Goal: Information Seeking & Learning: Learn about a topic

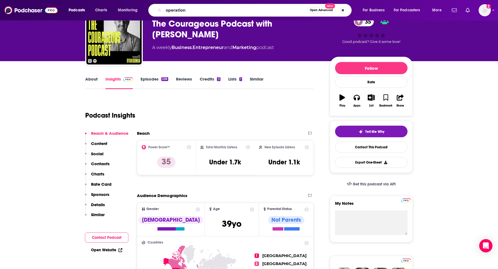
type input "operations"
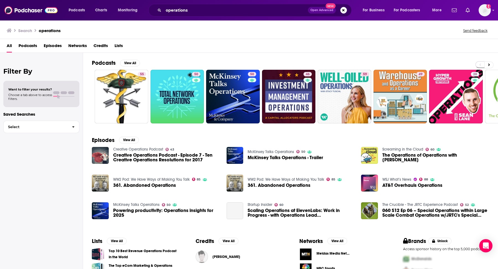
click at [29, 46] on span "Podcasts" at bounding box center [28, 46] width 19 height 11
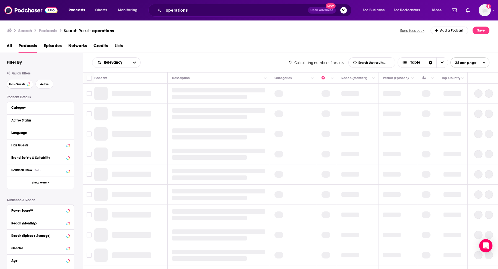
click at [24, 85] on span "Has Guests" at bounding box center [17, 84] width 16 height 3
click at [47, 83] on span "Active" at bounding box center [44, 84] width 9 height 3
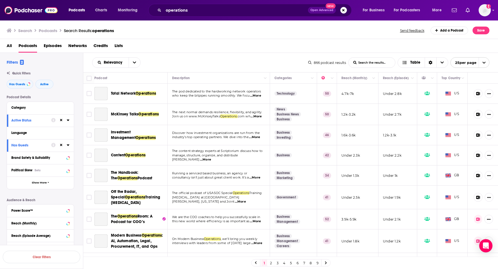
click at [35, 112] on div "Category" at bounding box center [40, 108] width 67 height 12
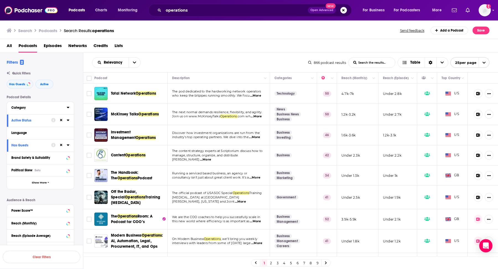
click at [37, 107] on div "Category" at bounding box center [37, 108] width 52 height 4
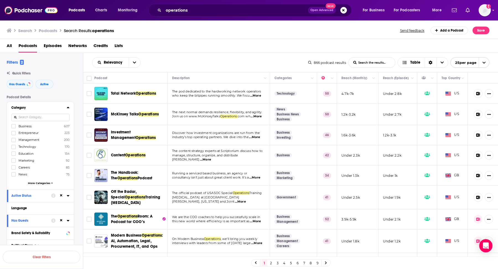
click at [252, 96] on span "...More" at bounding box center [255, 96] width 11 height 4
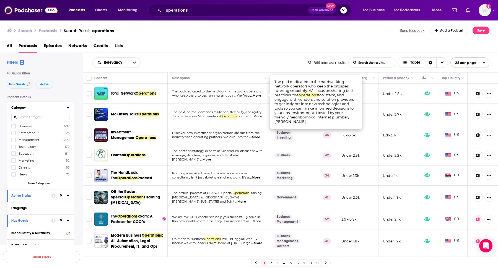
click at [252, 96] on span "...More" at bounding box center [255, 96] width 11 height 4
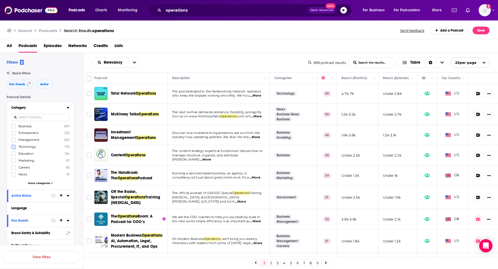
click at [13, 147] on icon at bounding box center [13, 146] width 3 height 3
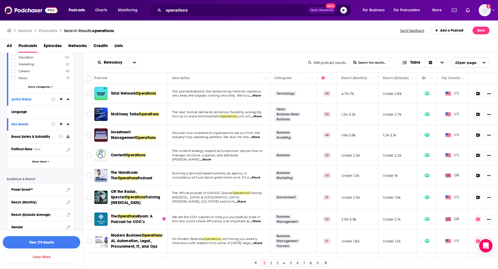
scroll to position [97, 0]
click at [32, 187] on div "Power Score™" at bounding box center [33, 189] width 44 height 4
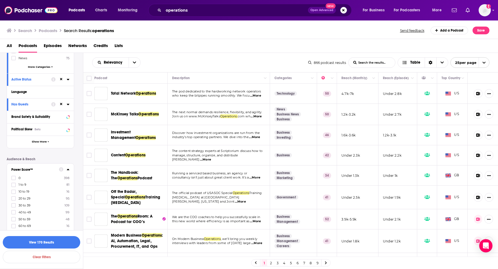
scroll to position [128, 0]
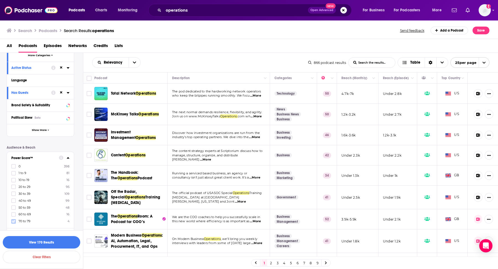
click at [14, 221] on icon at bounding box center [13, 221] width 3 height 2
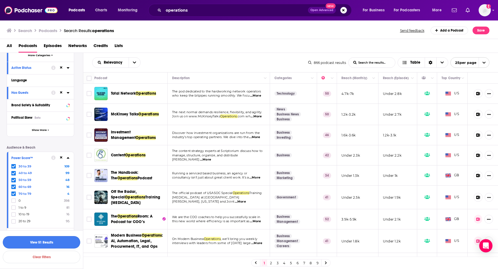
click at [27, 244] on button "View 51 Results" at bounding box center [41, 242] width 77 height 12
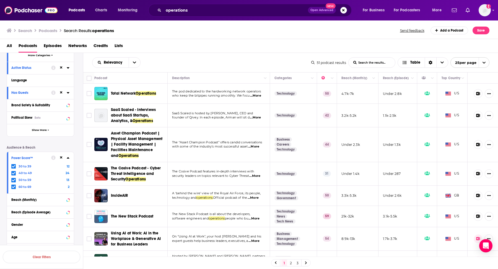
click at [203, 56] on div "Relevancy List Search Input Search the results... Table 51 podcast results List…" at bounding box center [290, 62] width 415 height 19
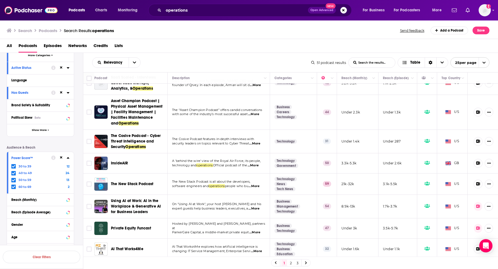
scroll to position [34, 0]
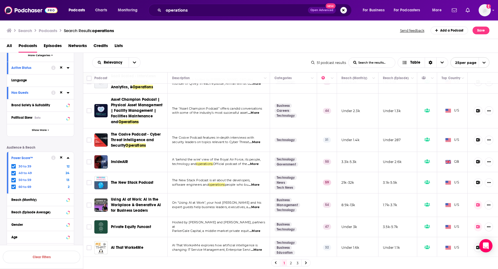
click at [260, 184] on span "...More" at bounding box center [254, 185] width 11 height 4
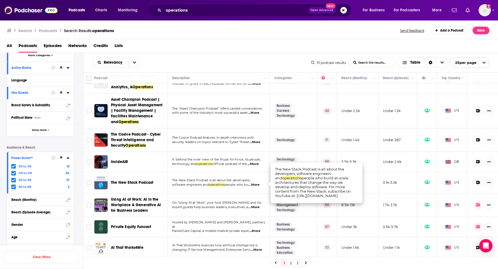
click at [260, 184] on span "...More" at bounding box center [254, 185] width 11 height 4
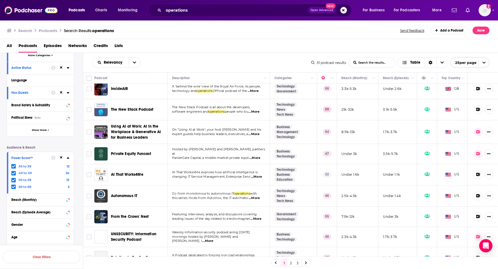
scroll to position [113, 0]
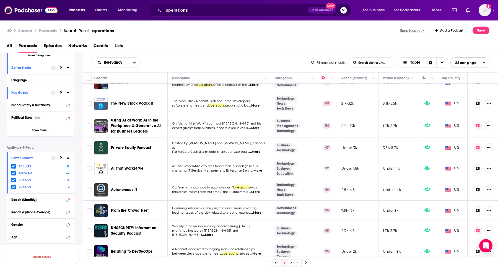
click at [255, 192] on span "...More" at bounding box center [254, 192] width 11 height 4
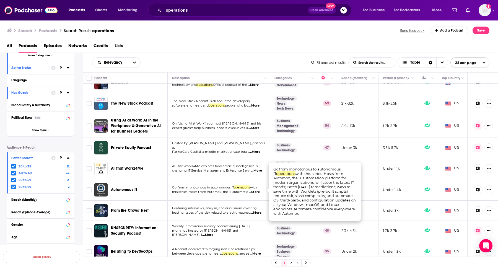
click at [255, 192] on span "...More" at bounding box center [254, 192] width 11 height 4
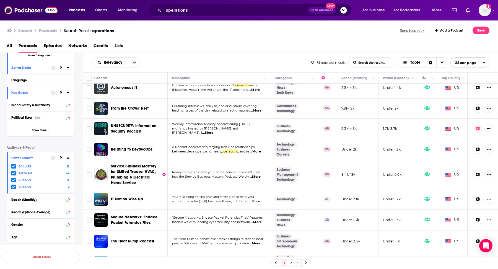
scroll to position [241, 0]
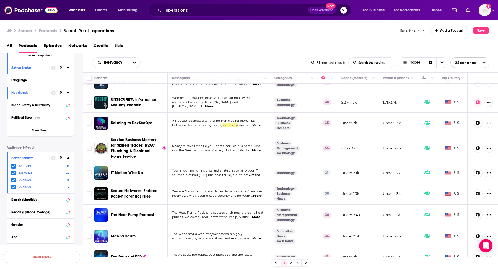
click at [257, 173] on span "...More" at bounding box center [254, 175] width 11 height 4
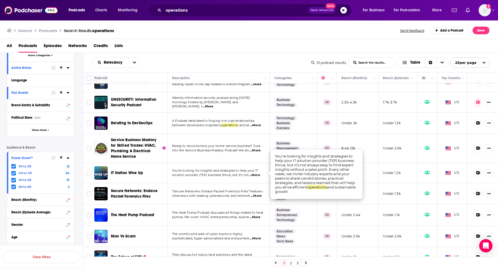
click at [257, 173] on span "...More" at bounding box center [254, 175] width 11 height 4
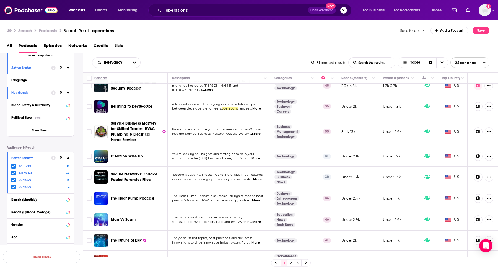
scroll to position [256, 0]
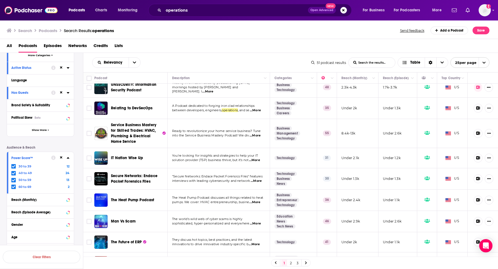
click at [226, 47] on div "All Podcasts Episodes Networks Credits Lists" at bounding box center [250, 46] width 487 height 11
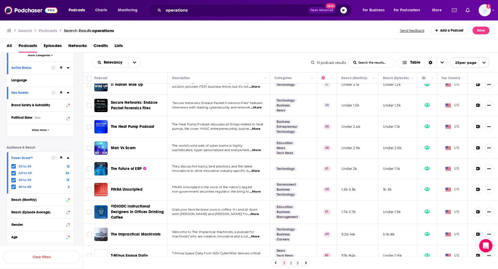
scroll to position [377, 0]
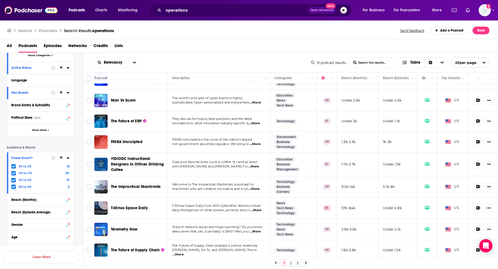
click at [290, 263] on link "2" at bounding box center [291, 263] width 6 height 7
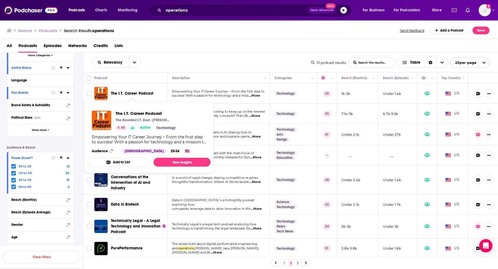
click at [222, 35] on div "Search Podcasts Search Results: operations Send feedback Add a Podcast Save" at bounding box center [249, 29] width 498 height 19
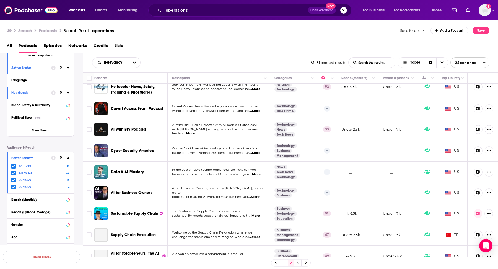
scroll to position [312, 0]
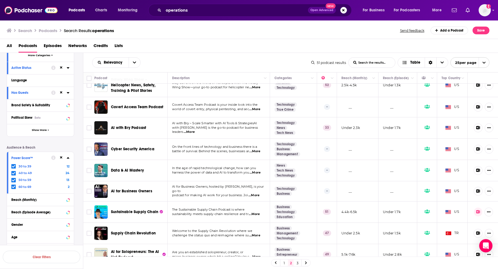
click at [257, 170] on span "...More" at bounding box center [255, 172] width 11 height 4
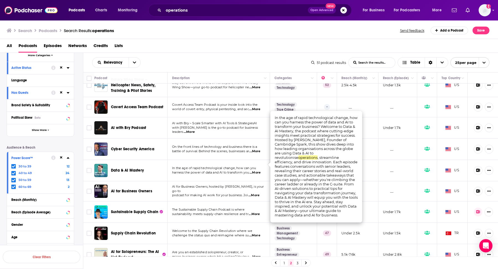
click at [257, 170] on span "...More" at bounding box center [255, 172] width 11 height 4
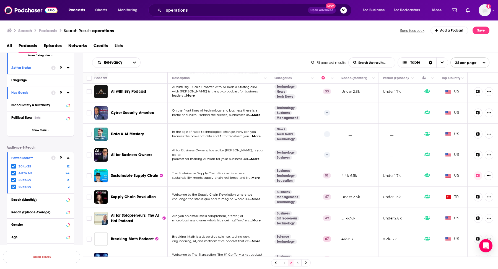
scroll to position [352, 0]
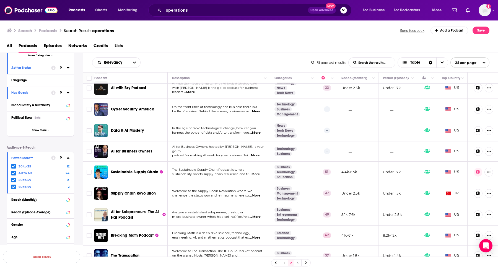
click at [298, 265] on link "3" at bounding box center [298, 263] width 6 height 7
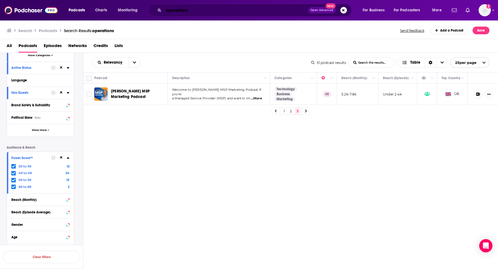
drag, startPoint x: 232, startPoint y: 9, endPoint x: 137, endPoint y: 8, distance: 94.6
click at [137, 8] on div "Podcasts Charts Monitoring operations Open Advanced New For Business For Podcas…" at bounding box center [256, 10] width 382 height 13
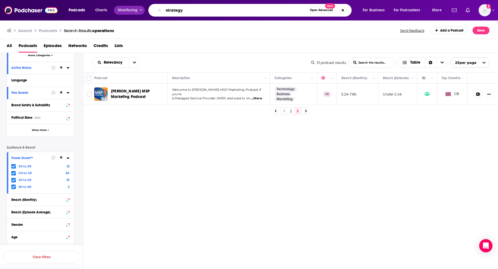
type input "strategy"
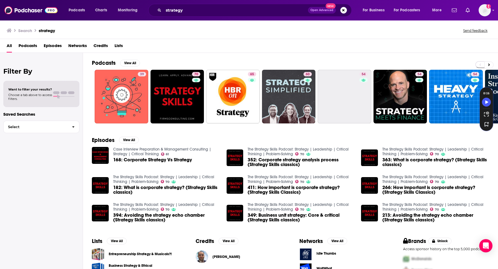
click at [26, 45] on span "Podcasts" at bounding box center [28, 46] width 19 height 11
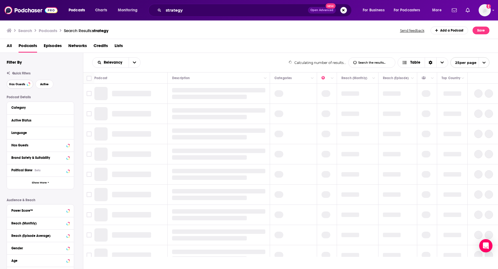
click at [12, 86] on span "Has Guests" at bounding box center [17, 84] width 16 height 3
click at [42, 85] on span "Active" at bounding box center [44, 84] width 9 height 3
click at [32, 109] on div "Category" at bounding box center [37, 108] width 52 height 4
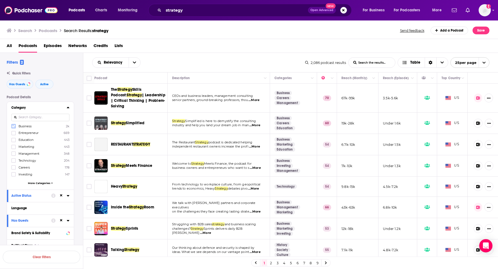
click at [12, 127] on icon at bounding box center [13, 126] width 3 height 2
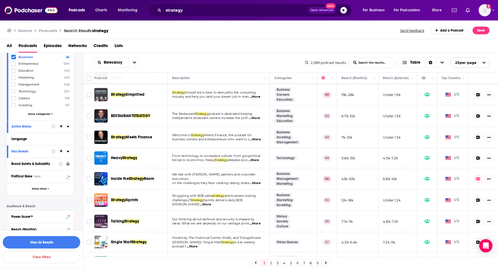
scroll to position [101, 0]
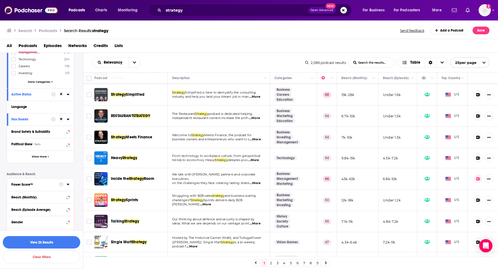
click at [45, 184] on div "Power Score™" at bounding box center [33, 185] width 44 height 4
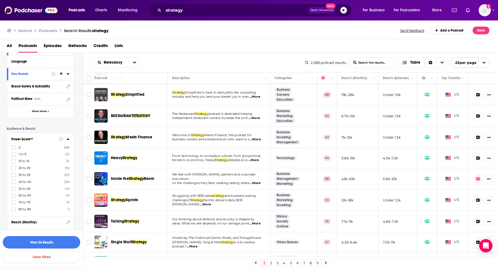
scroll to position [147, 0]
click at [13, 207] on icon at bounding box center [13, 208] width 3 height 3
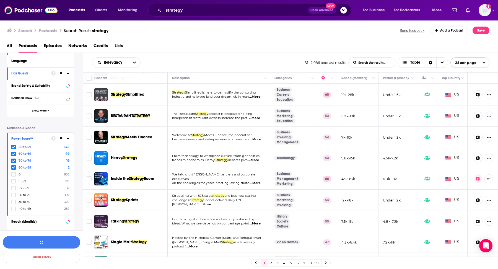
click at [13, 207] on icon at bounding box center [13, 208] width 3 height 3
click at [46, 242] on button "View 273 Results" at bounding box center [41, 242] width 77 height 12
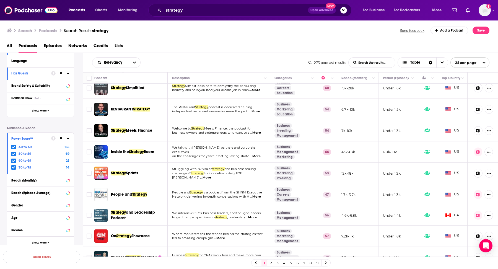
scroll to position [36, 0]
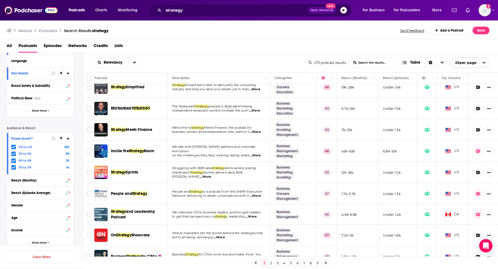
click at [254, 153] on span "...More" at bounding box center [255, 155] width 11 height 4
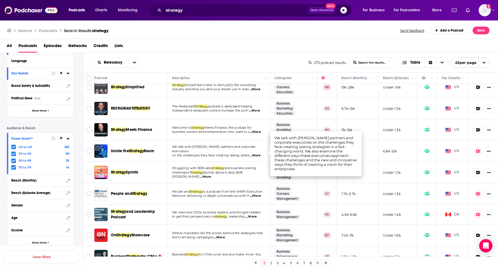
click at [254, 153] on span "...More" at bounding box center [255, 155] width 11 height 4
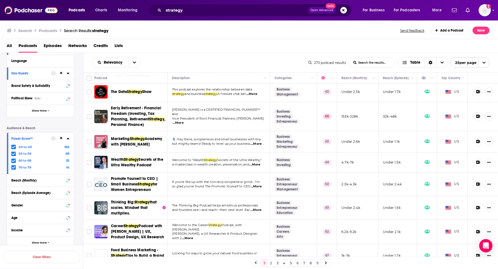
scroll to position [390, 0]
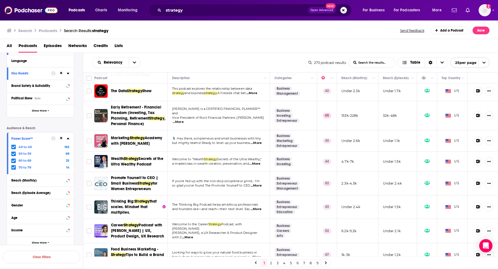
click at [256, 207] on span "...More" at bounding box center [255, 209] width 11 height 4
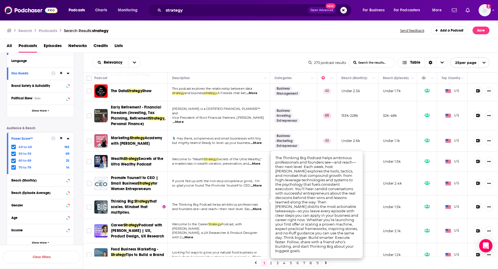
click at [256, 207] on span "...More" at bounding box center [255, 209] width 11 height 4
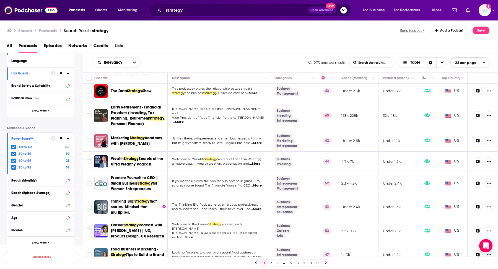
click at [268, 262] on link "2" at bounding box center [271, 263] width 6 height 7
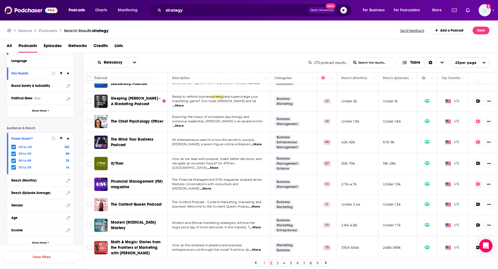
scroll to position [407, 0]
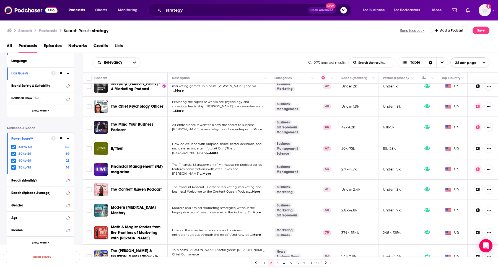
click at [346, 10] on button "Search podcasts, credits, & more..." at bounding box center [343, 10] width 7 height 7
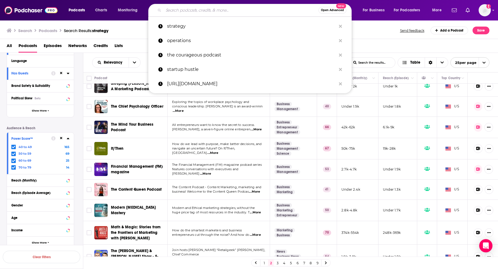
type input "t"
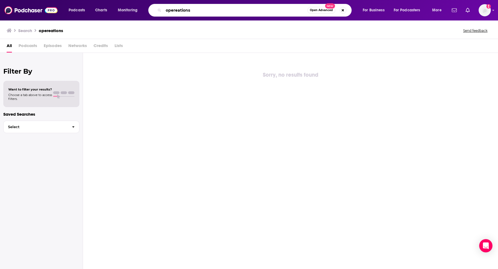
click at [214, 9] on input "opereations" at bounding box center [236, 10] width 144 height 9
type input "operations"
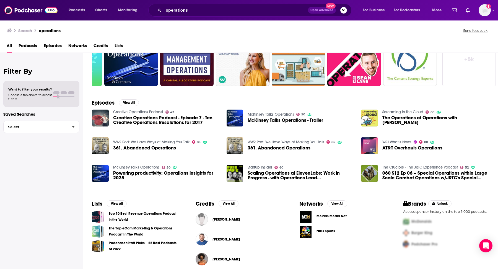
scroll to position [38, 0]
click at [128, 101] on button "View All" at bounding box center [129, 102] width 20 height 7
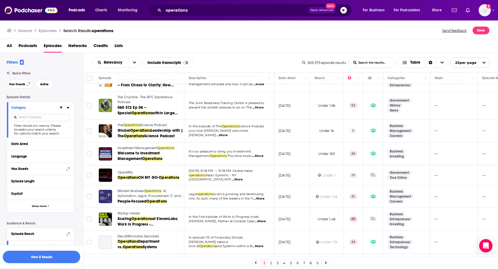
scroll to position [177, 0]
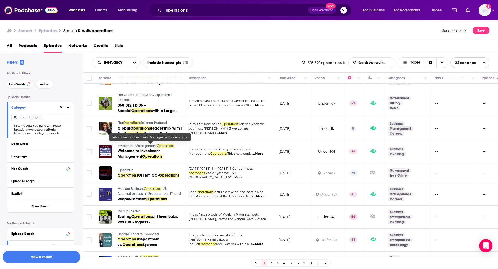
click at [239, 69] on div "Relevancy List Search Input Search the results... Include transcripts Table 605…" at bounding box center [290, 62] width 415 height 19
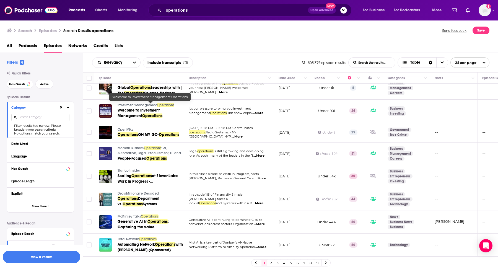
scroll to position [218, 0]
click at [27, 46] on span "Podcasts" at bounding box center [28, 46] width 19 height 11
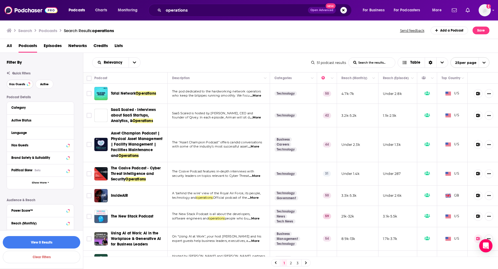
click at [22, 87] on button "Has Guests" at bounding box center [20, 84] width 27 height 9
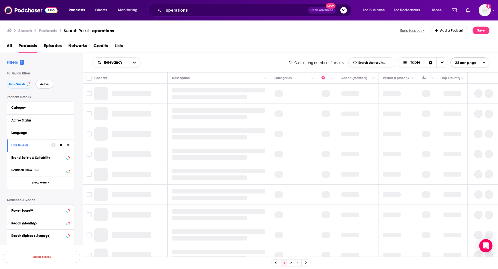
click at [44, 84] on span "Active" at bounding box center [44, 84] width 9 height 3
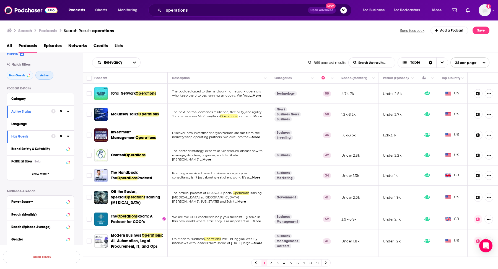
scroll to position [10, 0]
click at [34, 95] on button "Category" at bounding box center [38, 97] width 55 height 7
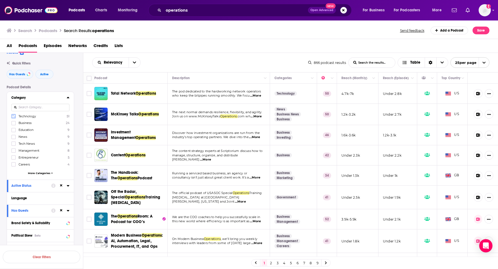
click at [13, 117] on icon at bounding box center [13, 116] width 3 height 2
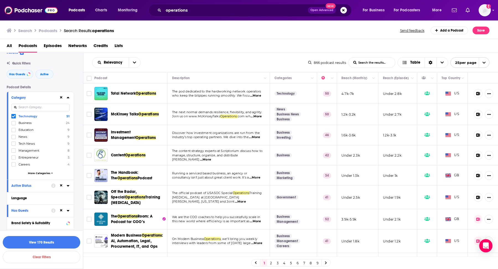
click at [28, 243] on button "View 170 Results" at bounding box center [41, 242] width 77 height 12
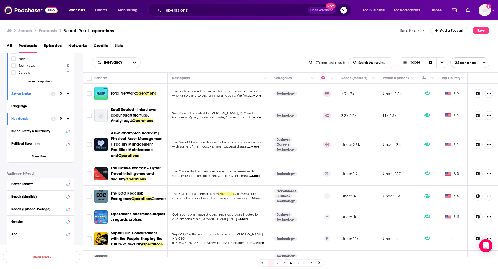
scroll to position [104, 0]
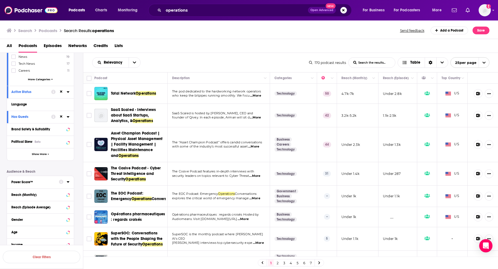
click at [47, 182] on div "Power Score™" at bounding box center [33, 182] width 44 height 4
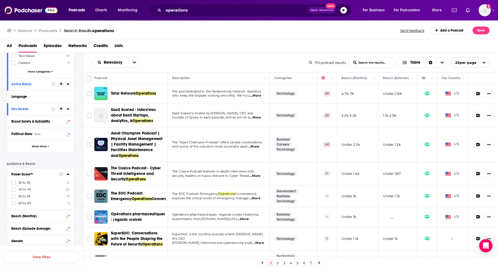
scroll to position [114, 0]
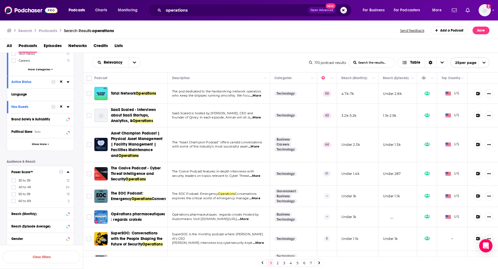
click at [21, 200] on span "60 to 69" at bounding box center [25, 201] width 12 height 4
click at [14, 203] on input "multiSelectOption-60-3" at bounding box center [14, 203] width 0 height 0
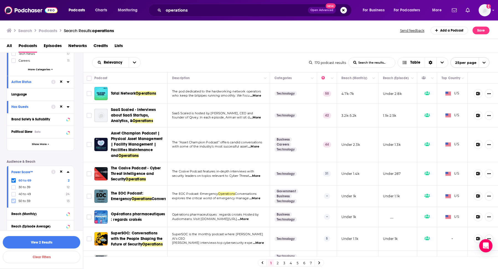
click at [13, 201] on icon at bounding box center [13, 201] width 3 height 2
click at [58, 244] on button "View 39 Results" at bounding box center [41, 242] width 77 height 12
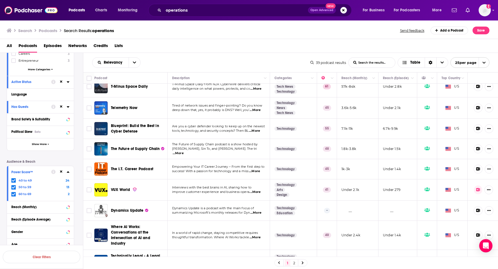
scroll to position [377, 0]
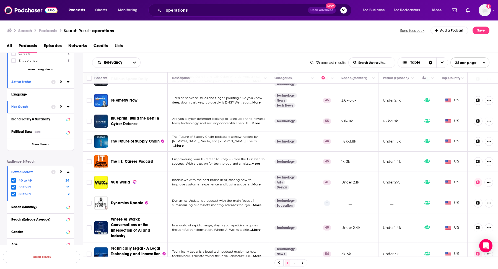
click at [292, 264] on link "2" at bounding box center [294, 263] width 6 height 7
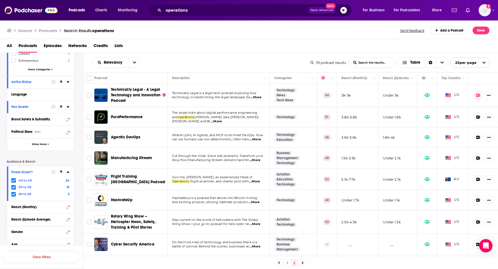
click at [286, 262] on link "1" at bounding box center [288, 263] width 6 height 7
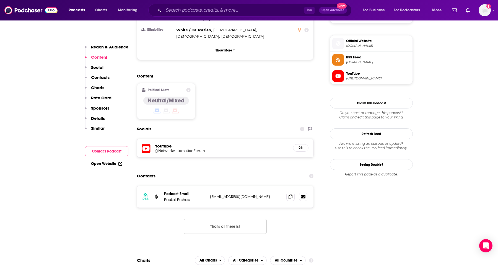
scroll to position [403, 0]
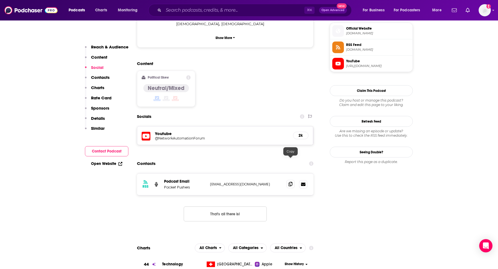
click at [291, 180] on span at bounding box center [290, 184] width 8 height 8
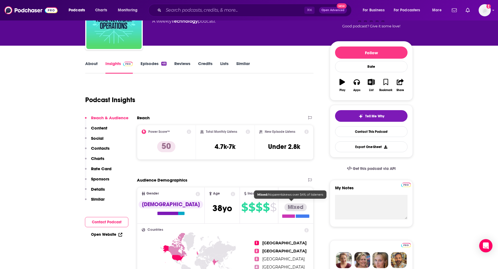
scroll to position [32, 0]
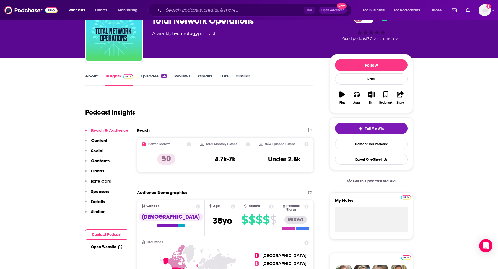
click at [91, 78] on link "About" at bounding box center [91, 79] width 12 height 13
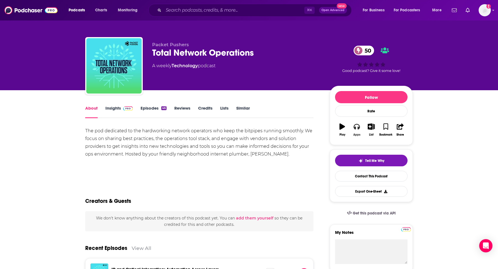
click at [361, 129] on button "Apps" at bounding box center [357, 130] width 14 height 20
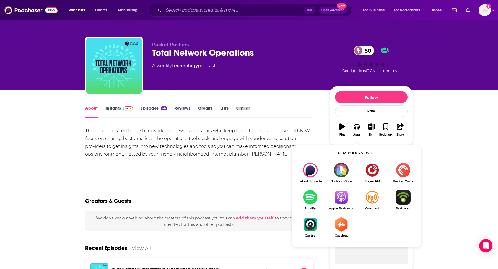
click at [339, 199] on img "Show Listen On dropdown" at bounding box center [341, 197] width 31 height 15
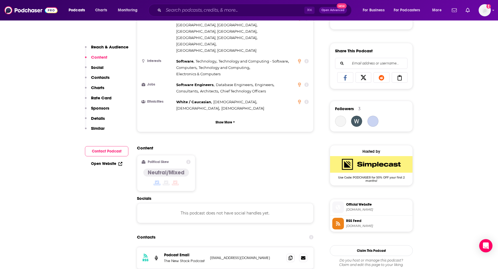
scroll to position [379, 0]
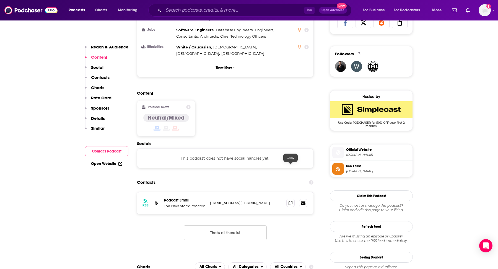
click at [290, 201] on icon at bounding box center [291, 203] width 4 height 4
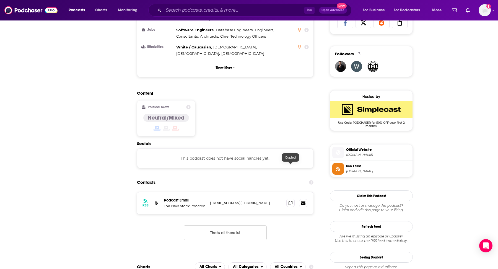
scroll to position [0, 0]
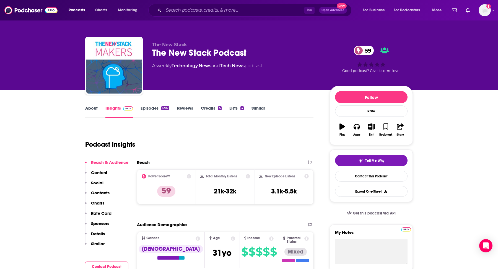
click at [91, 113] on link "About" at bounding box center [91, 111] width 12 height 13
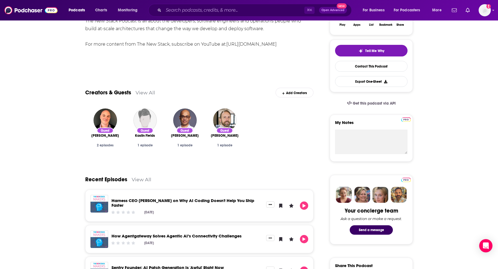
scroll to position [111, 0]
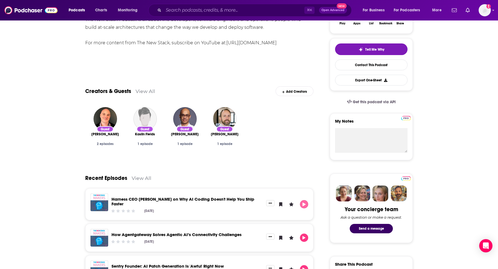
click at [304, 203] on icon "Play" at bounding box center [303, 205] width 3 height 4
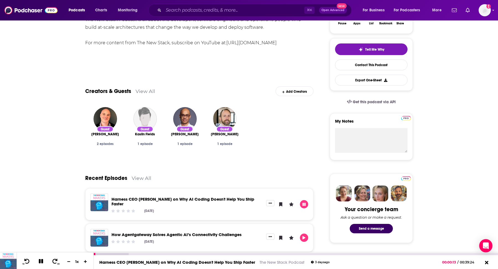
click at [38, 263] on icon at bounding box center [41, 261] width 6 height 5
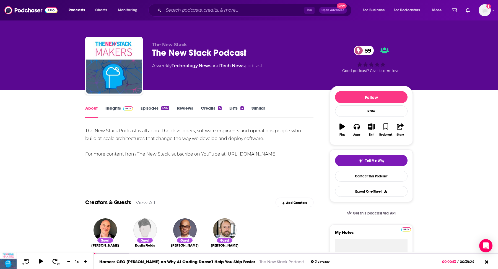
click at [115, 108] on link "Insights" at bounding box center [118, 111] width 27 height 13
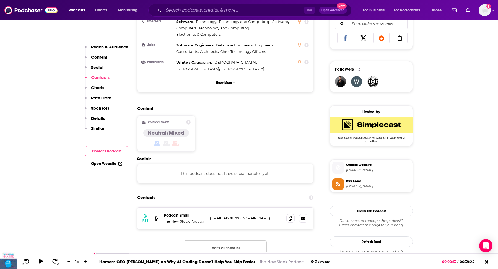
scroll to position [454, 0]
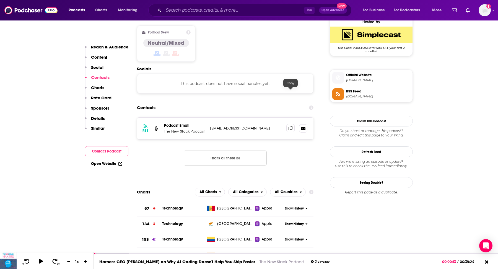
click at [291, 126] on icon at bounding box center [291, 128] width 4 height 4
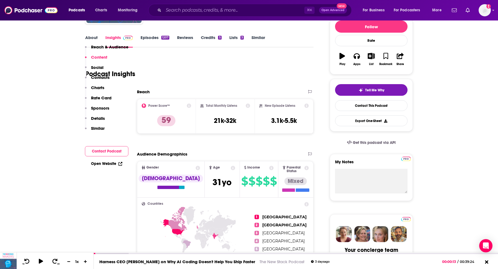
scroll to position [0, 0]
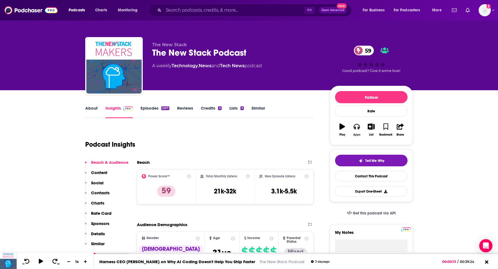
click at [355, 128] on icon "button" at bounding box center [357, 127] width 6 height 6
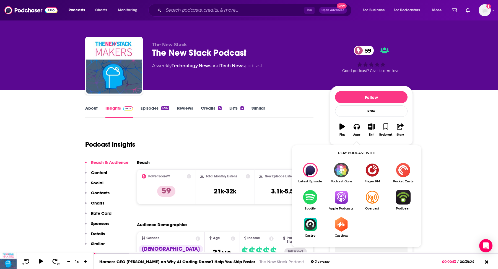
click at [340, 194] on img "Show Listen On dropdown" at bounding box center [341, 197] width 31 height 15
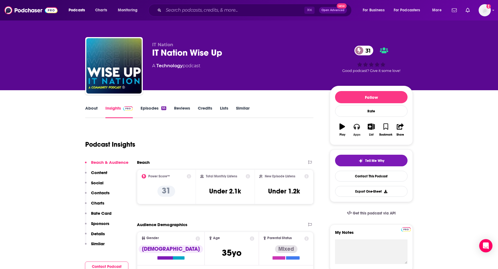
click at [356, 131] on button "Apps" at bounding box center [357, 130] width 14 height 20
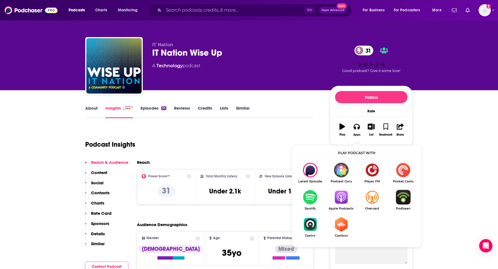
click at [340, 197] on img "Show Listen On dropdown" at bounding box center [341, 197] width 31 height 15
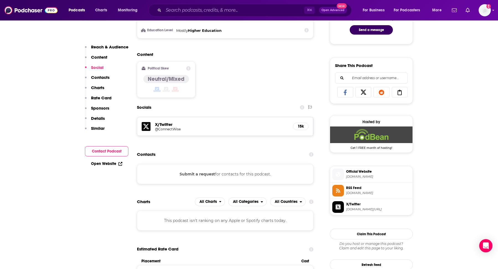
scroll to position [311, 0]
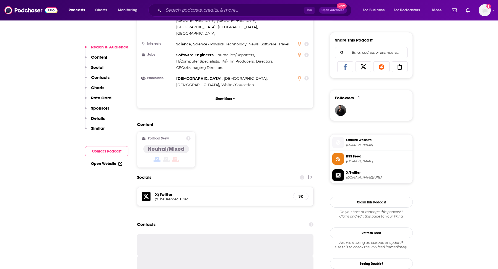
scroll to position [371, 0]
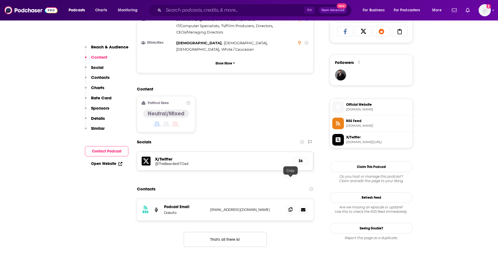
click at [291, 207] on icon at bounding box center [291, 209] width 4 height 4
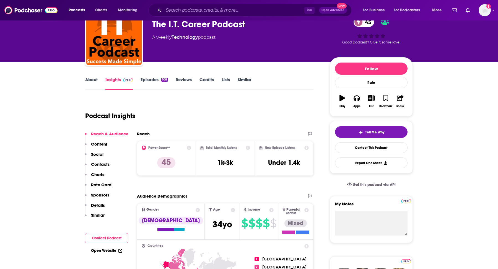
scroll to position [0, 0]
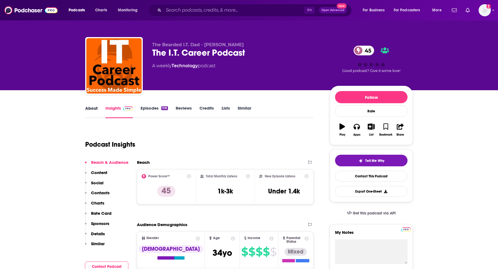
click at [99, 107] on div "About" at bounding box center [95, 111] width 20 height 13
click at [90, 107] on link "About" at bounding box center [91, 111] width 12 height 13
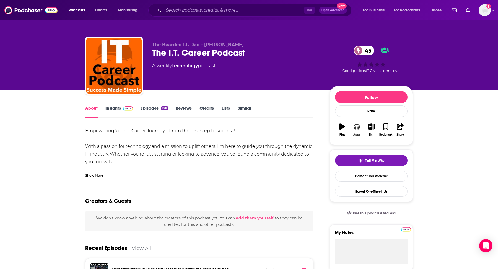
click at [352, 132] on button "Apps" at bounding box center [357, 130] width 14 height 20
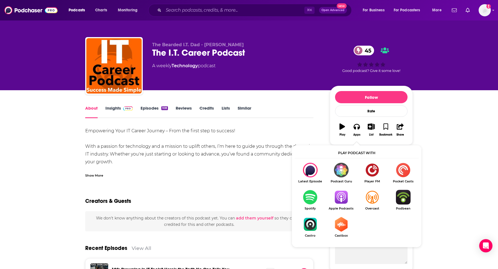
click at [339, 202] on img "Show Listen On dropdown" at bounding box center [341, 197] width 31 height 15
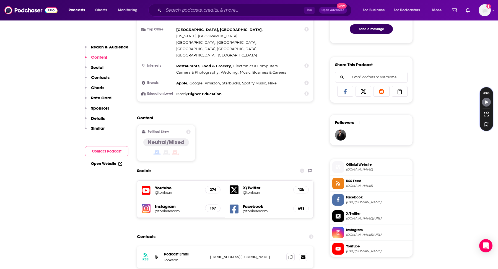
scroll to position [322, 0]
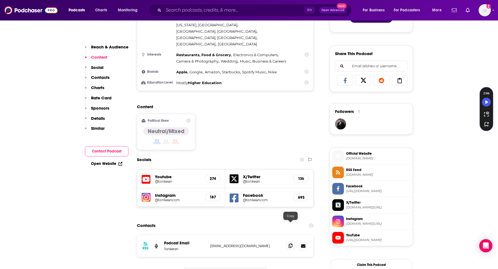
click at [289, 244] on icon at bounding box center [291, 246] width 4 height 4
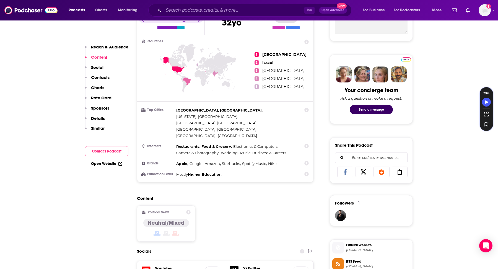
scroll to position [0, 0]
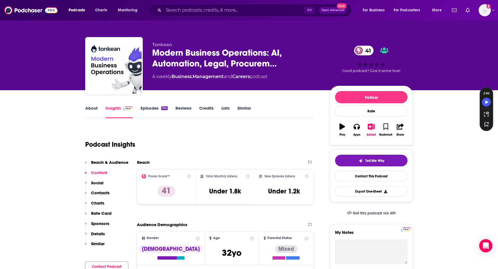
click at [94, 107] on link "About" at bounding box center [91, 111] width 12 height 13
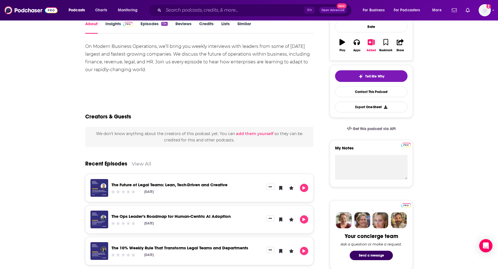
scroll to position [86, 0]
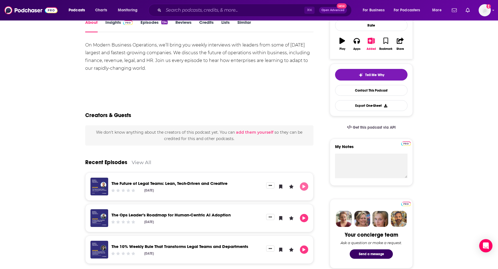
click at [304, 187] on icon "Play" at bounding box center [304, 187] width 4 height 4
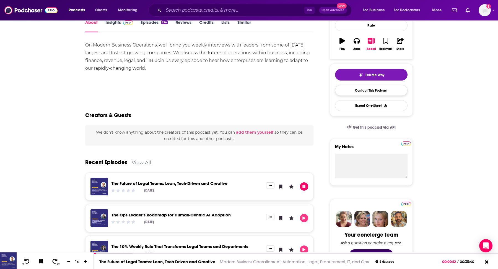
scroll to position [0, 0]
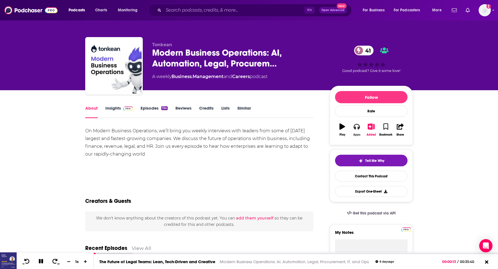
click at [351, 129] on button "Apps" at bounding box center [357, 130] width 14 height 20
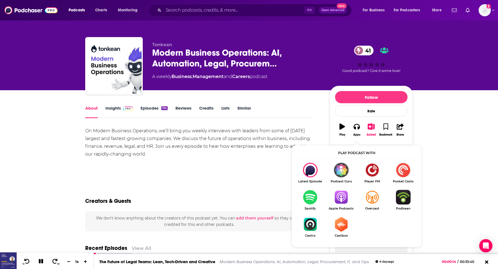
click at [341, 197] on img "Show Listen On dropdown" at bounding box center [341, 197] width 31 height 15
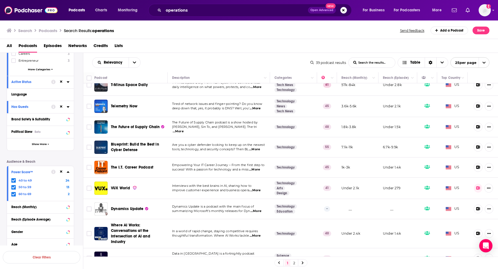
scroll to position [374, 0]
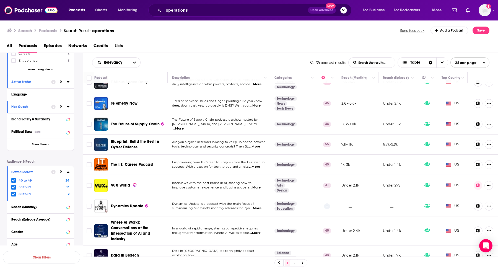
click at [344, 10] on button "Search podcasts, credits, & more..." at bounding box center [343, 10] width 7 height 7
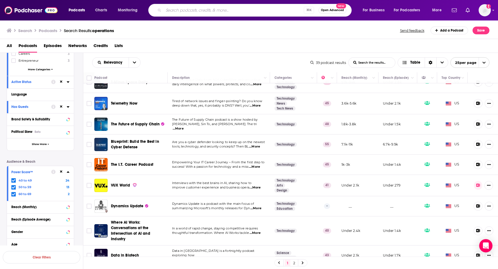
click at [251, 6] on div "⌘ K Open Advanced New" at bounding box center [249, 10] width 203 height 13
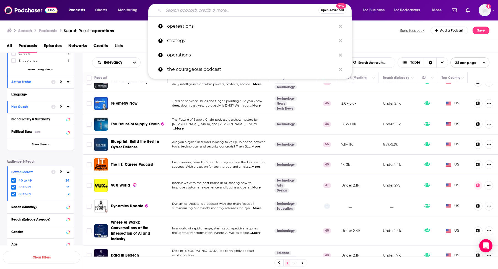
click at [235, 11] on input "Search podcasts, credits, & more..." at bounding box center [241, 10] width 155 height 9
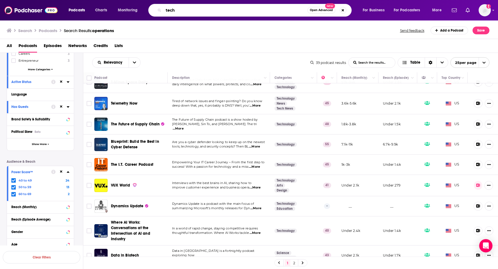
type input "tech"
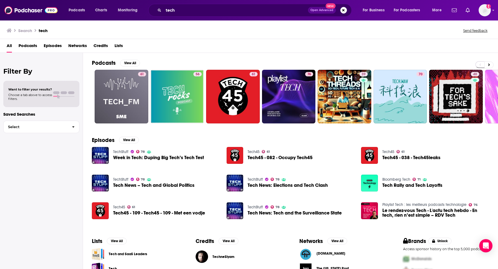
click at [32, 44] on span "Podcasts" at bounding box center [28, 46] width 19 height 11
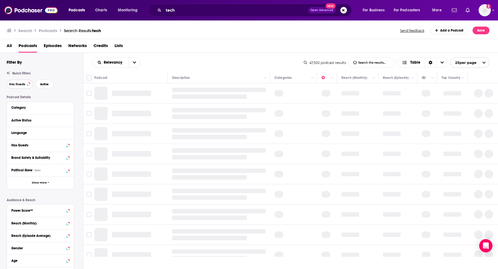
click at [23, 85] on span "Has Guests" at bounding box center [17, 84] width 16 height 3
click at [44, 83] on span "Active" at bounding box center [45, 84] width 9 height 3
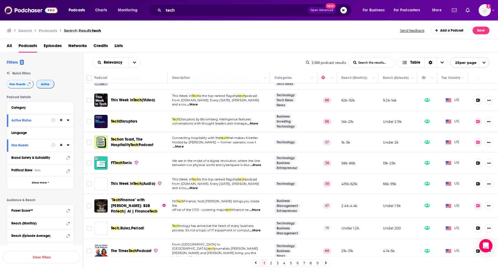
scroll to position [371, 0]
click at [272, 262] on link "2" at bounding box center [271, 263] width 6 height 7
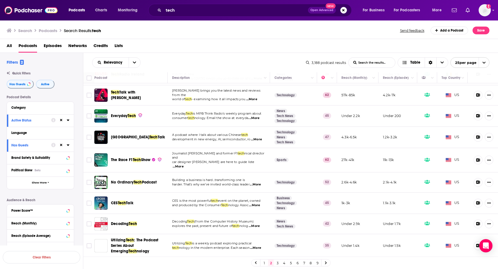
scroll to position [372, 0]
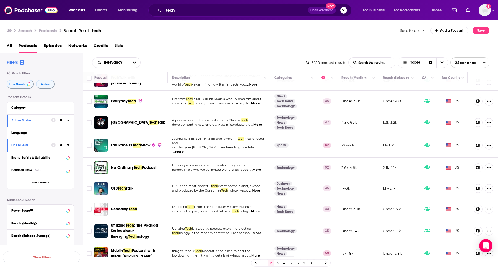
click at [278, 263] on link "3" at bounding box center [278, 263] width 6 height 7
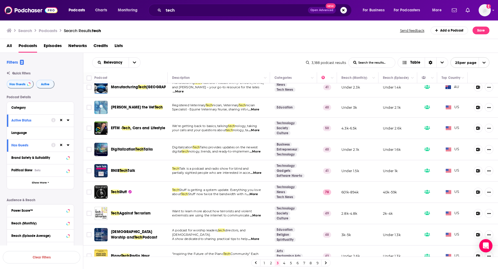
scroll to position [344, 0]
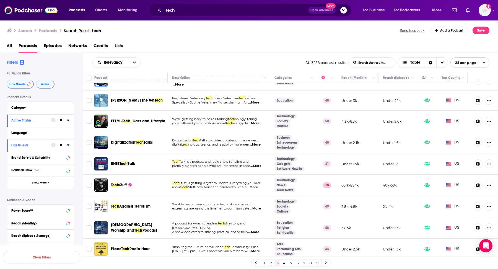
click at [284, 262] on link "4" at bounding box center [284, 263] width 6 height 7
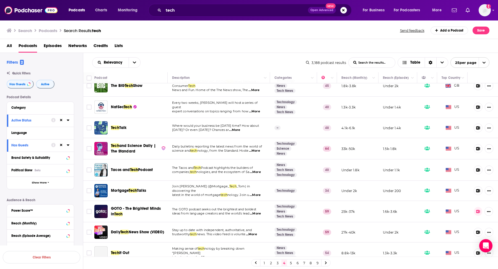
scroll to position [118, 0]
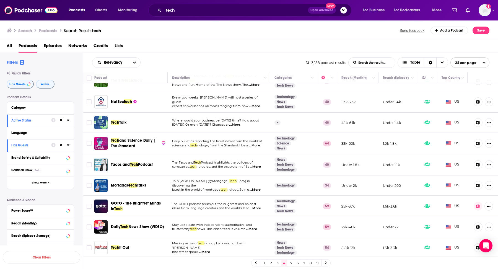
click at [257, 168] on td "The Tacos and Tech Podcast highlights the builders of companies, tech nologies,…" at bounding box center [219, 164] width 102 height 21
click at [260, 165] on span "...More" at bounding box center [255, 167] width 11 height 4
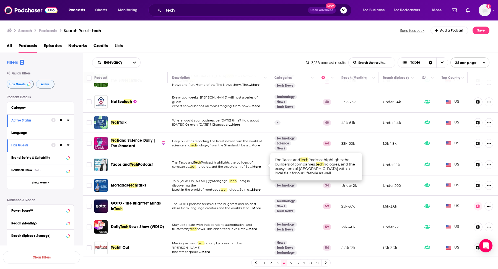
click at [260, 165] on span "...More" at bounding box center [255, 167] width 11 height 4
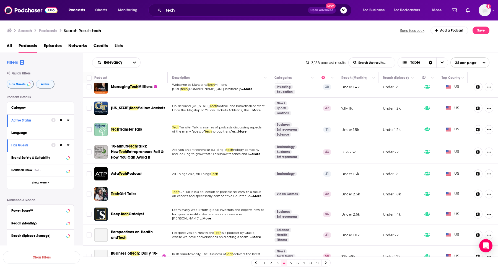
scroll to position [344, 0]
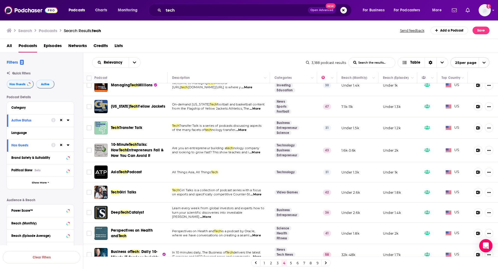
click at [211, 215] on span "...More" at bounding box center [205, 217] width 11 height 4
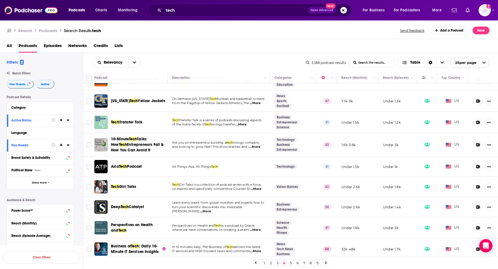
click at [291, 263] on link "5" at bounding box center [291, 263] width 6 height 7
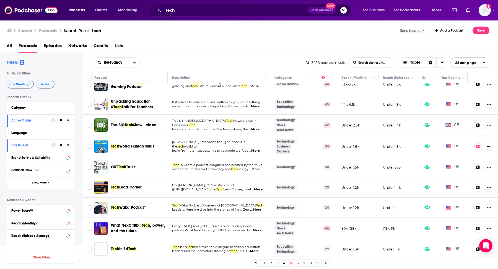
scroll to position [138, 0]
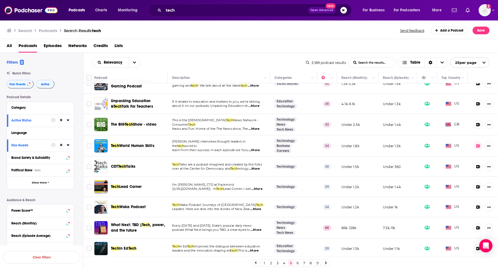
click at [257, 187] on span "...More" at bounding box center [257, 189] width 11 height 4
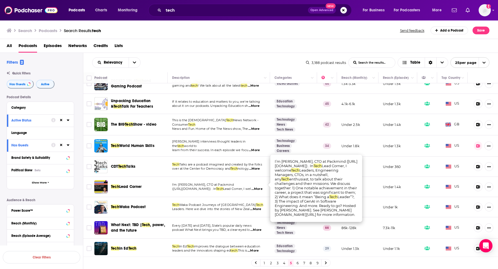
click at [257, 187] on span "...More" at bounding box center [257, 189] width 11 height 4
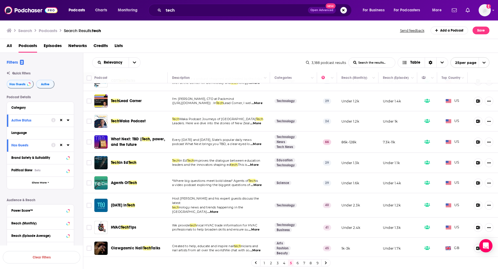
scroll to position [225, 0]
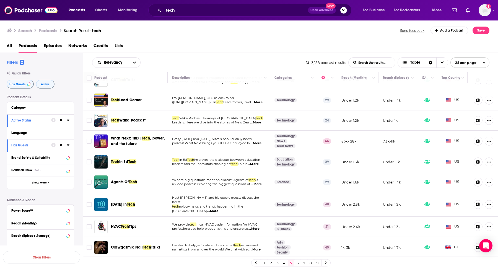
click at [218, 209] on span "...More" at bounding box center [212, 211] width 11 height 4
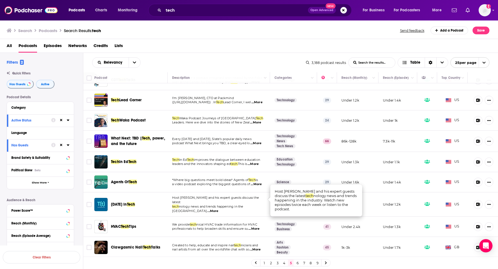
click at [218, 209] on span "...More" at bounding box center [212, 211] width 11 height 4
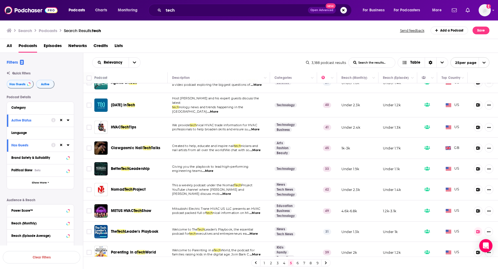
scroll to position [342, 0]
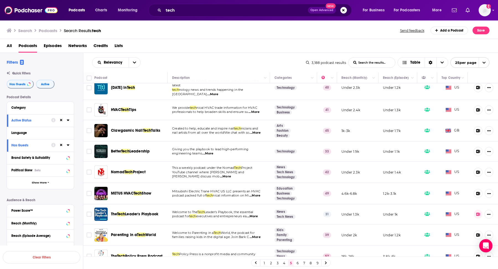
click at [298, 265] on link "6" at bounding box center [298, 263] width 6 height 7
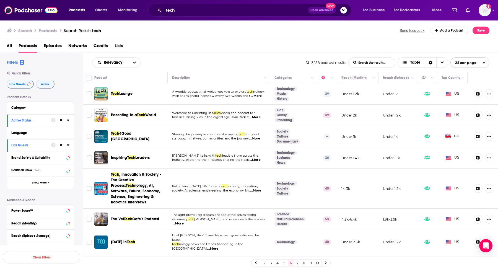
click at [257, 95] on span "...More" at bounding box center [256, 96] width 11 height 4
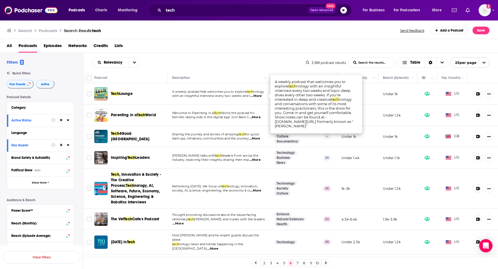
click at [257, 95] on span "...More" at bounding box center [256, 96] width 11 height 4
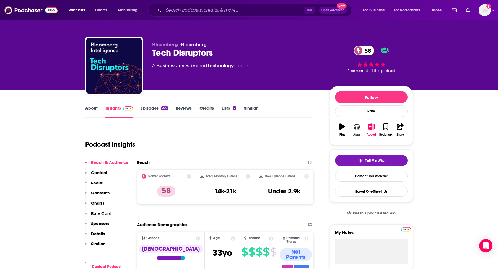
click at [355, 130] on button "Apps" at bounding box center [357, 130] width 14 height 20
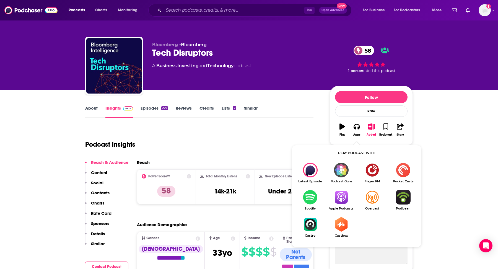
click at [343, 200] on img "Show Listen On dropdown" at bounding box center [341, 197] width 31 height 15
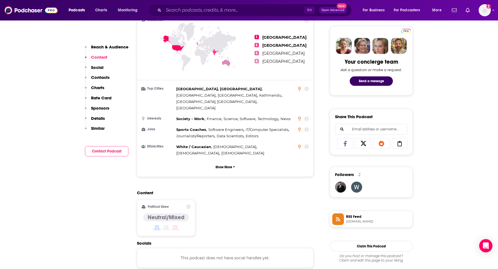
scroll to position [341, 0]
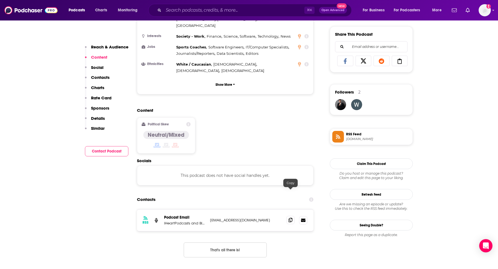
click at [288, 216] on span at bounding box center [290, 220] width 8 height 8
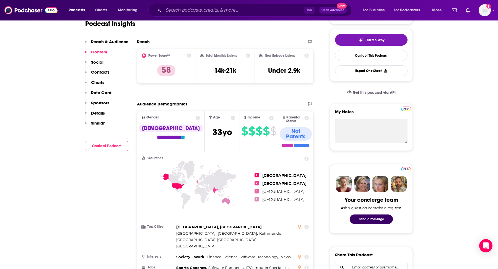
scroll to position [0, 0]
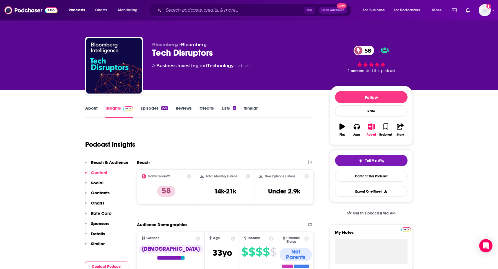
click at [88, 107] on link "About" at bounding box center [91, 111] width 12 height 13
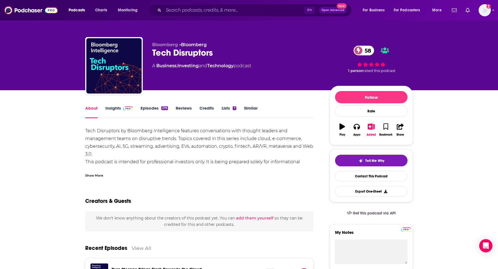
click at [95, 177] on div "Show More" at bounding box center [94, 174] width 18 height 5
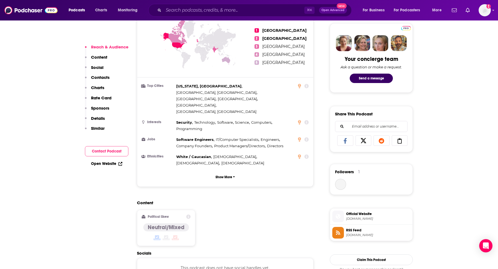
scroll to position [376, 0]
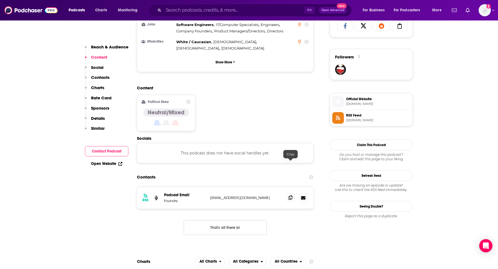
click at [288, 193] on span at bounding box center [290, 197] width 8 height 8
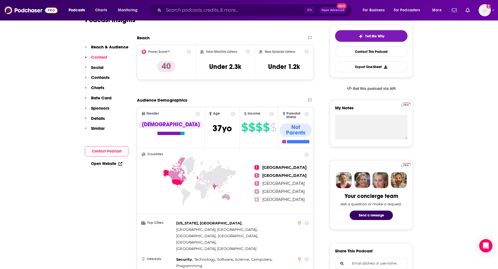
scroll to position [0, 0]
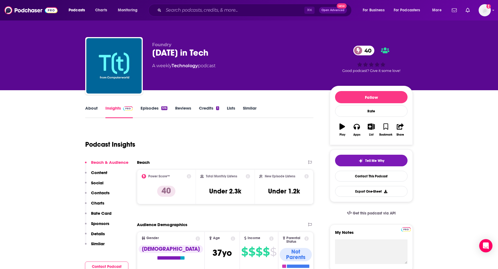
click at [90, 107] on link "About" at bounding box center [91, 111] width 12 height 13
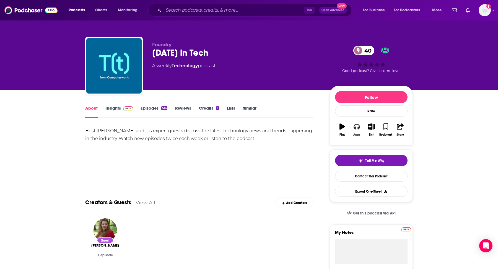
click at [356, 127] on icon "button" at bounding box center [357, 126] width 6 height 6
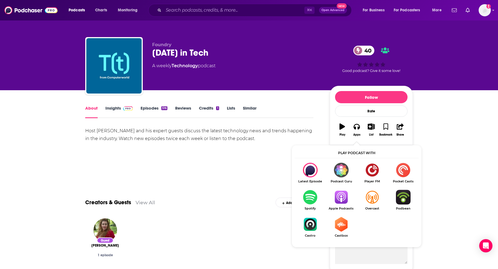
click at [343, 195] on img "Show Listen On dropdown" at bounding box center [341, 197] width 31 height 15
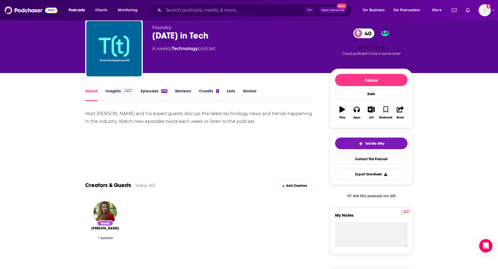
scroll to position [17, 0]
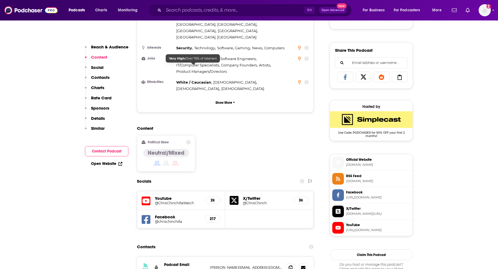
scroll to position [355, 0]
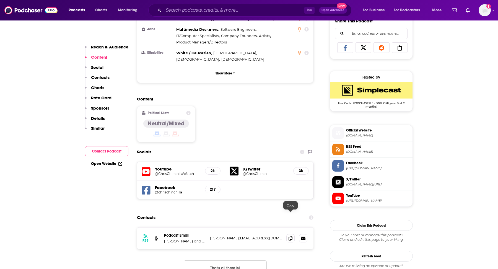
click at [286, 227] on div "RSS Podcast Email [PERSON_NAME] and [PERSON_NAME] [PERSON_NAME][EMAIL_ADDRESS][…" at bounding box center [225, 238] width 177 height 22
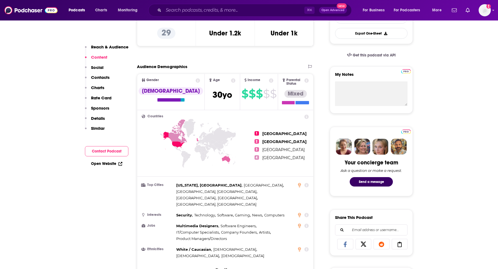
scroll to position [0, 0]
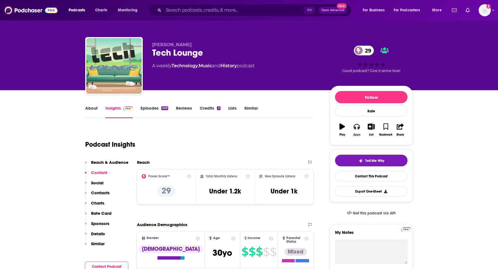
click at [357, 121] on button "Apps" at bounding box center [357, 130] width 14 height 20
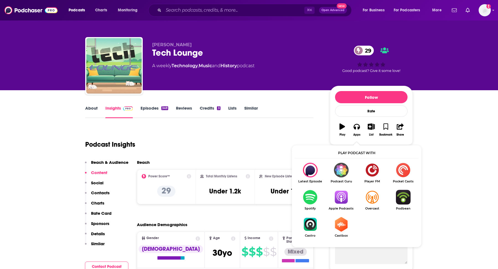
click at [342, 206] on link "Apple Podcasts" at bounding box center [341, 200] width 31 height 20
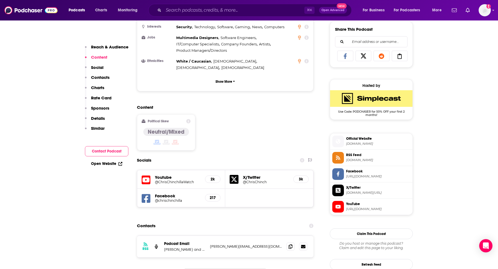
scroll to position [347, 0]
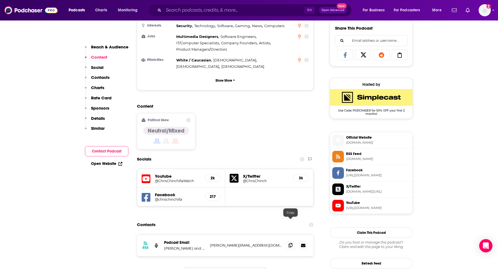
click at [292, 243] on icon at bounding box center [291, 245] width 4 height 4
